Goal: Find specific page/section: Find specific page/section

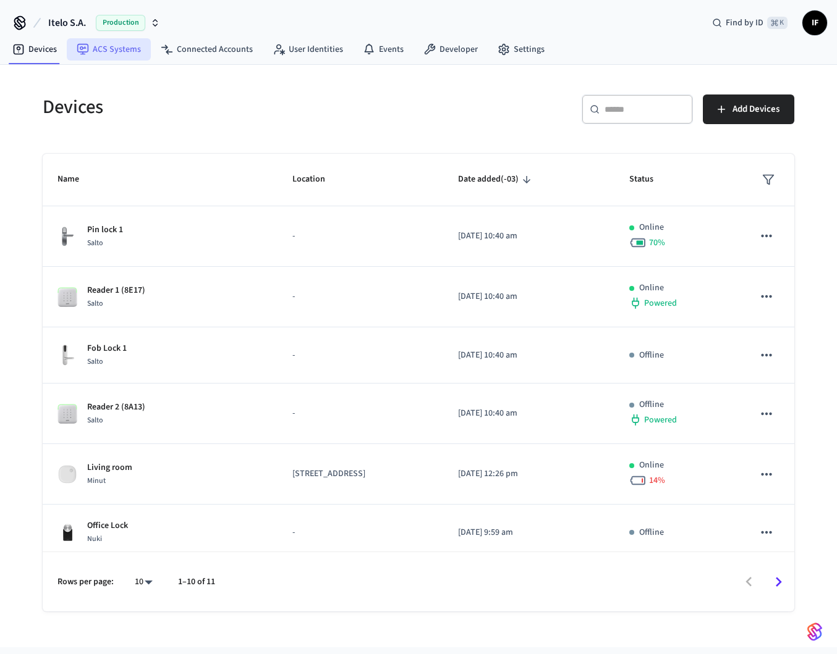
click at [131, 55] on link "ACS Systems" at bounding box center [109, 49] width 84 height 22
click at [162, 29] on button "Itelo S.A. Production" at bounding box center [103, 23] width 119 height 26
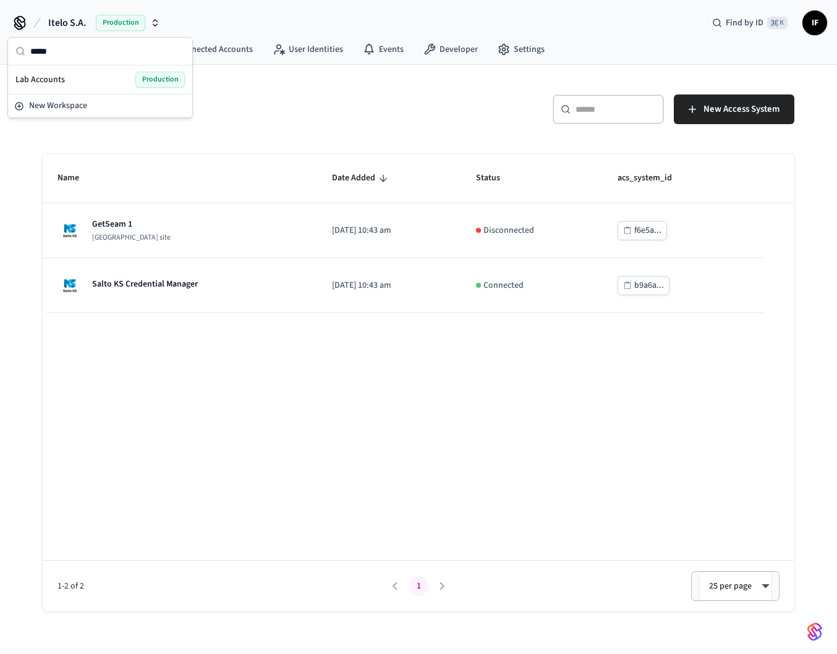
type input "*****"
click at [112, 70] on div "Lab Accounts Production" at bounding box center [100, 79] width 179 height 23
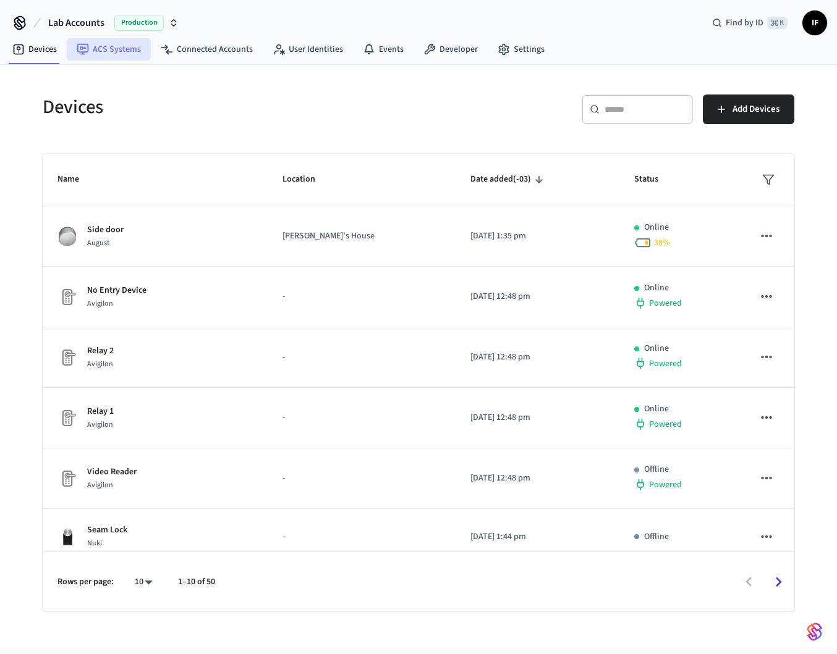
click at [122, 53] on link "ACS Systems" at bounding box center [109, 49] width 84 height 22
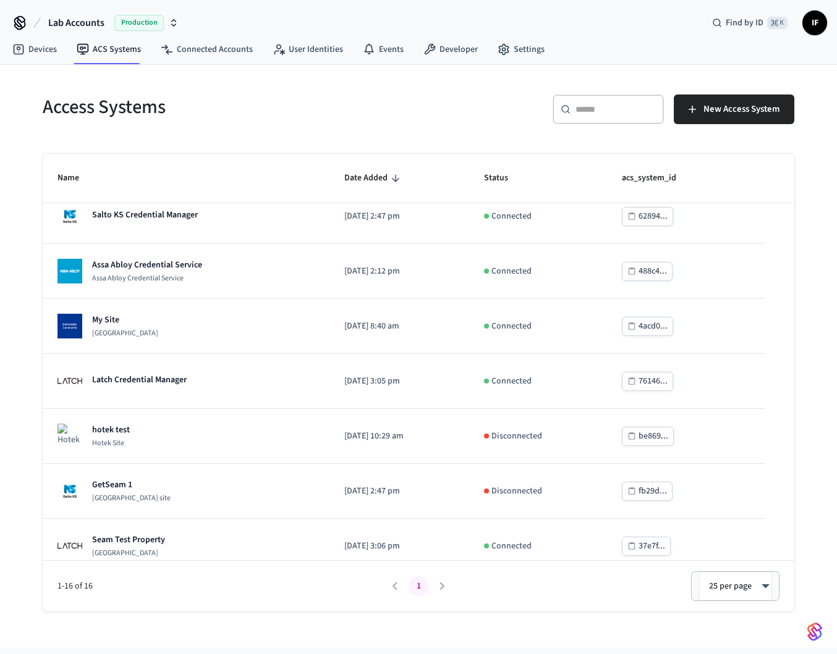
scroll to position [523, 0]
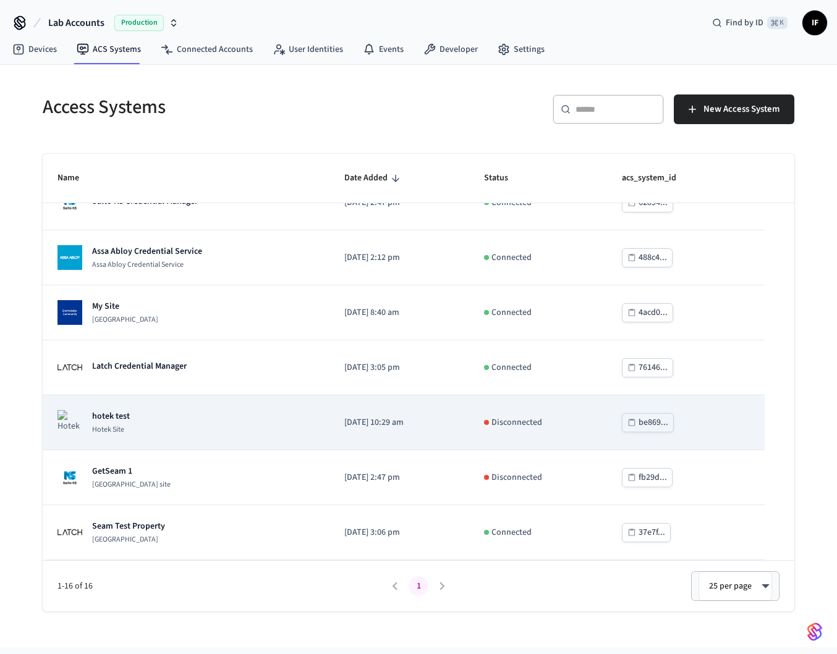
click at [204, 410] on td "hotek test Hotek Site" at bounding box center [186, 422] width 287 height 55
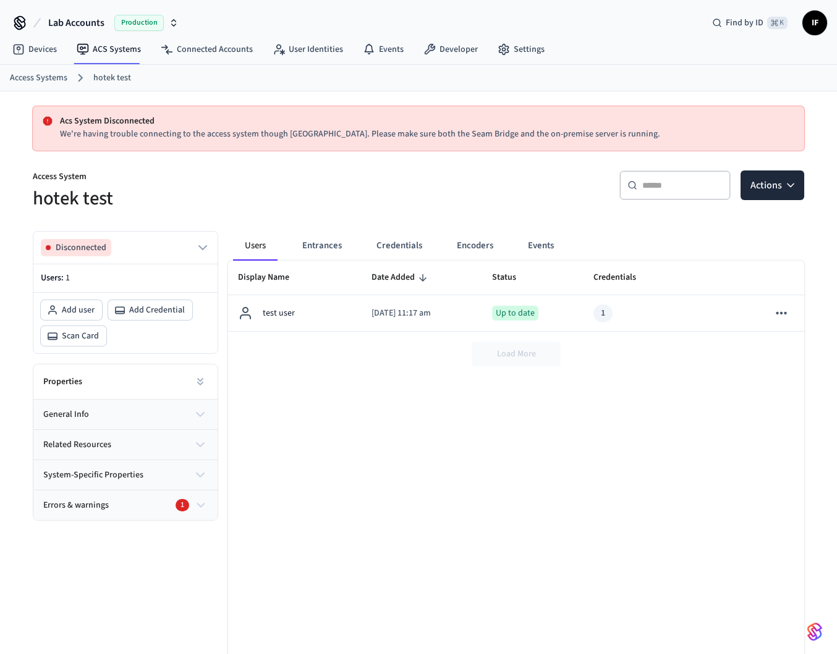
click at [198, 409] on icon "button" at bounding box center [200, 414] width 15 height 15
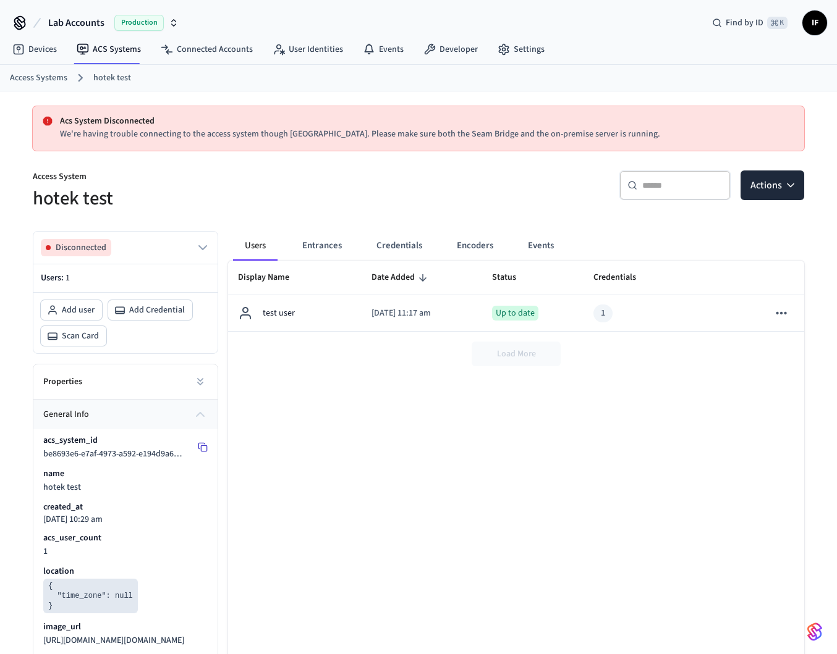
click at [198, 447] on icon at bounding box center [201, 447] width 6 height 6
click at [355, 423] on div "Display Name Date Added Status Credentials Errors And Warnings test user [DATE]…" at bounding box center [516, 490] width 576 height 458
click at [324, 245] on button "Entrances" at bounding box center [321, 246] width 59 height 30
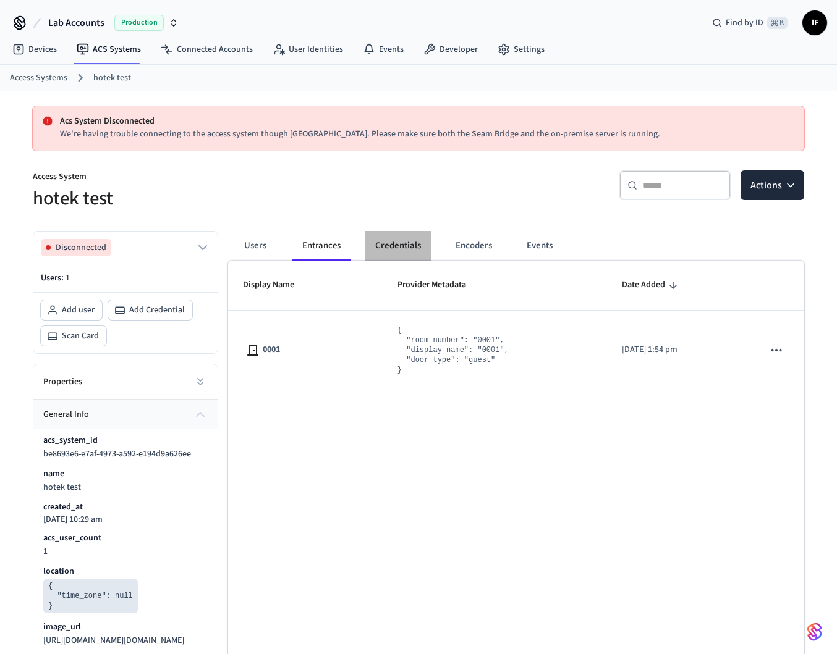
click at [386, 245] on button "Credentials" at bounding box center [397, 246] width 65 height 30
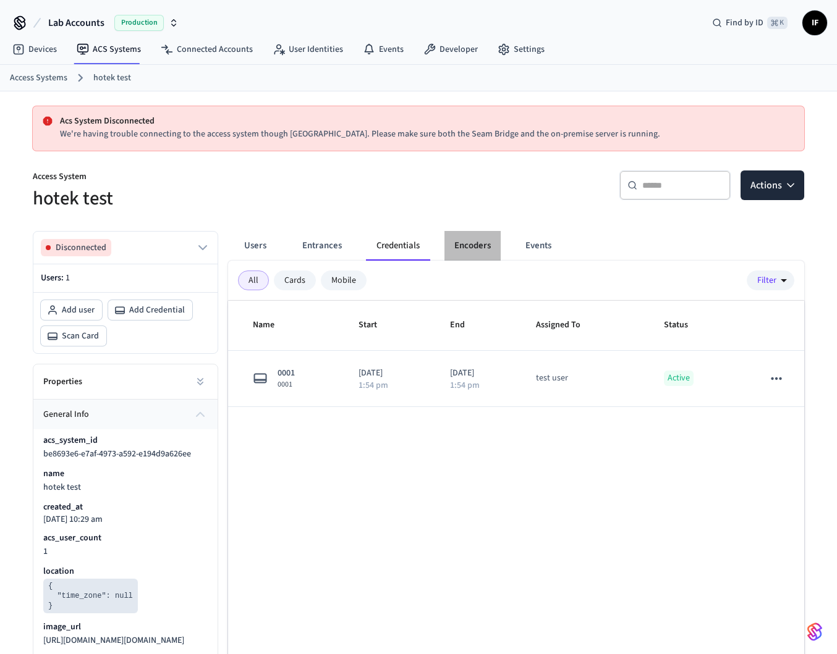
click at [457, 255] on button "Encoders" at bounding box center [472, 246] width 56 height 30
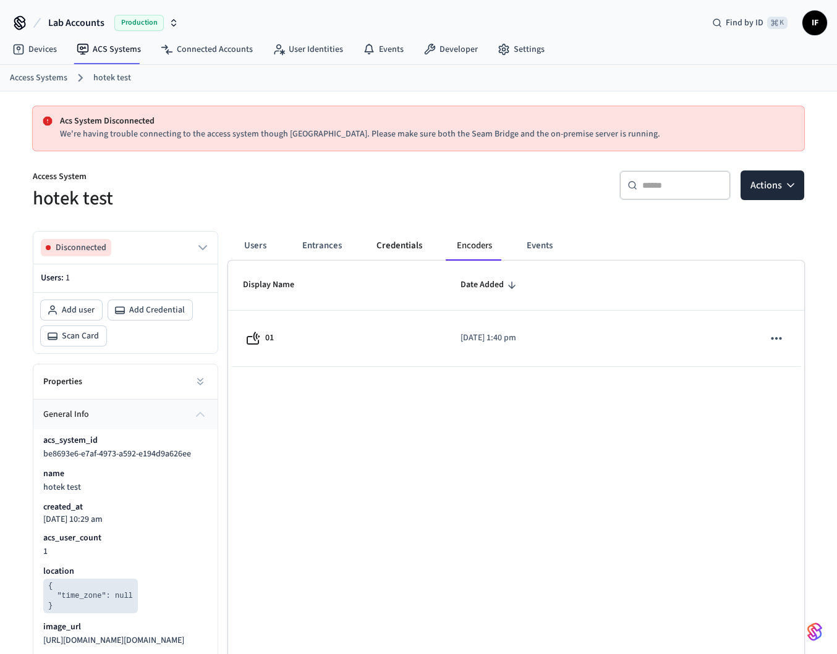
click at [420, 247] on button "Credentials" at bounding box center [398, 246] width 65 height 30
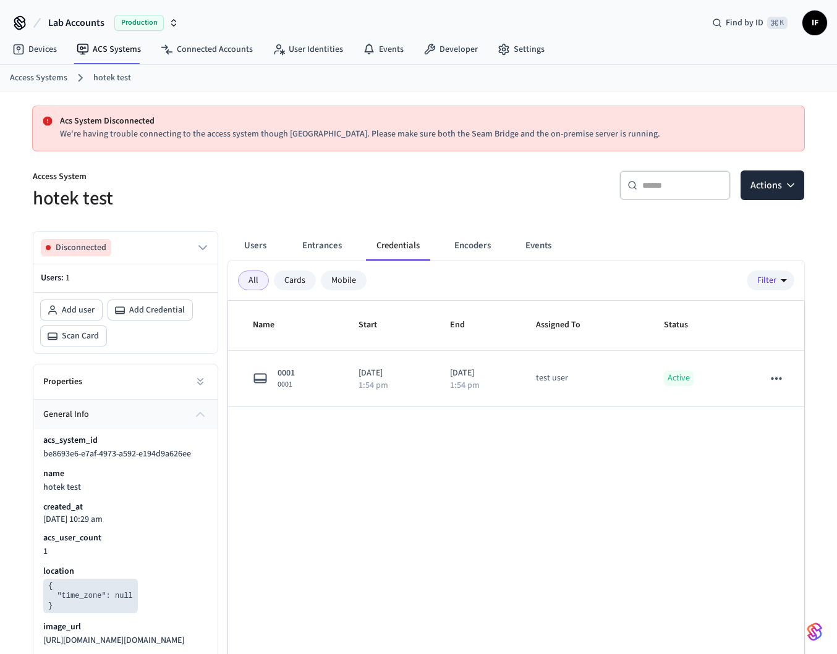
click at [518, 515] on div "Name Start End Assigned To Status 0001 0001 [DATE] 1:54 pm [DATE] 1:54 pm test …" at bounding box center [516, 530] width 576 height 458
